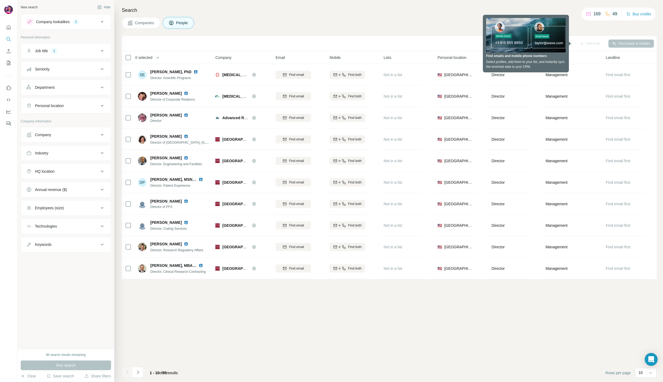
click at [249, 354] on div "Sync to Pipedrive Add to list Find emails & mobiles 0 selected People Company E…" at bounding box center [389, 209] width 535 height 346
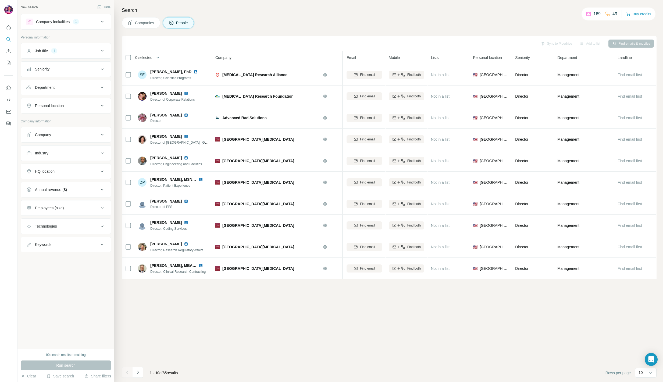
drag, startPoint x: 271, startPoint y: 58, endPoint x: 344, endPoint y: 63, distance: 72.3
click at [0, 0] on tr "0 selected People Company Email Mobile Lists Personal location Seniority Depart…" at bounding box center [0, 0] width 0 height 0
click at [466, 330] on div "Sync to Pipedrive Add to list Find emails & mobiles 0 selected People Company E…" at bounding box center [389, 209] width 535 height 346
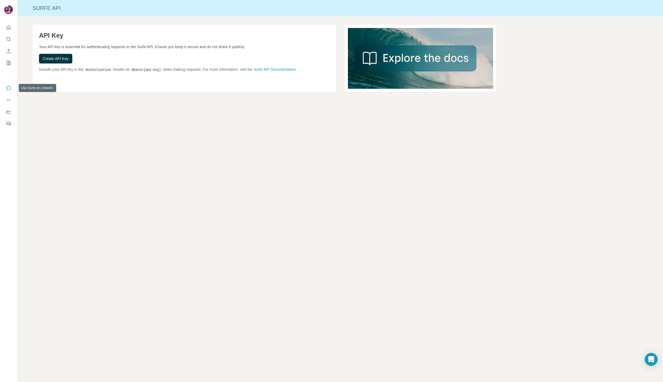
click at [10, 86] on icon "Use Surfe on LinkedIn" at bounding box center [8, 87] width 5 height 5
click at [12, 86] on button "Use Surfe on LinkedIn" at bounding box center [8, 88] width 9 height 10
